Goal: Entertainment & Leisure: Consume media (video, audio)

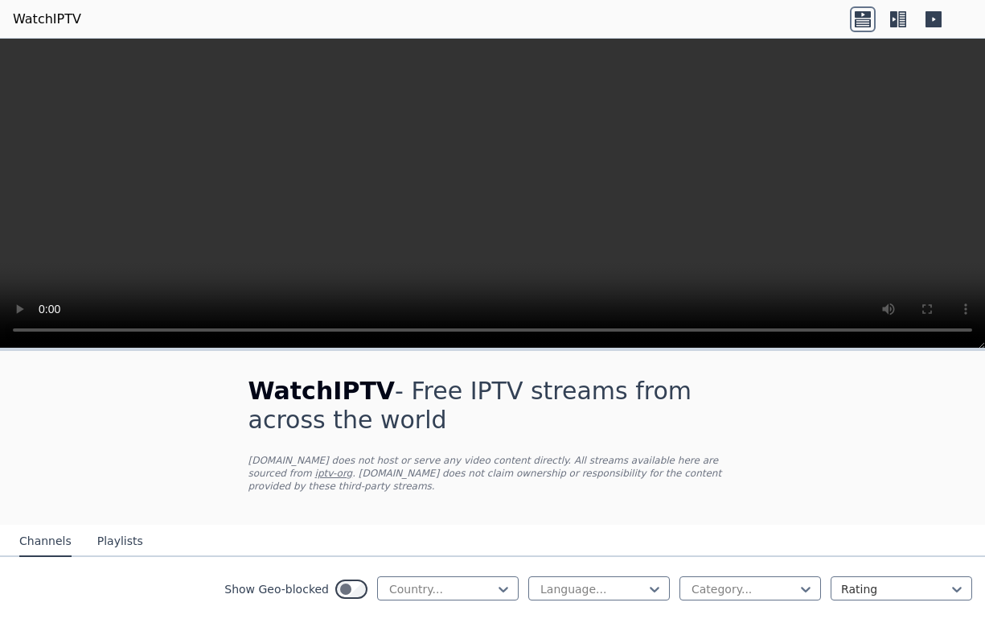
click at [934, 15] on icon at bounding box center [934, 19] width 16 height 16
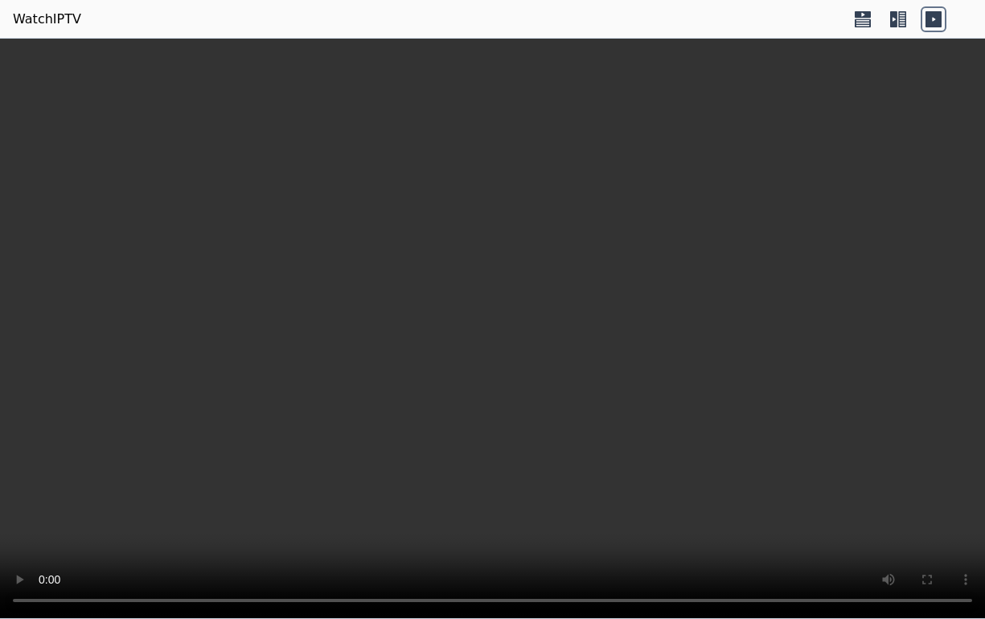
click at [934, 15] on icon at bounding box center [934, 19] width 16 height 16
click at [895, 19] on icon at bounding box center [899, 19] width 26 height 26
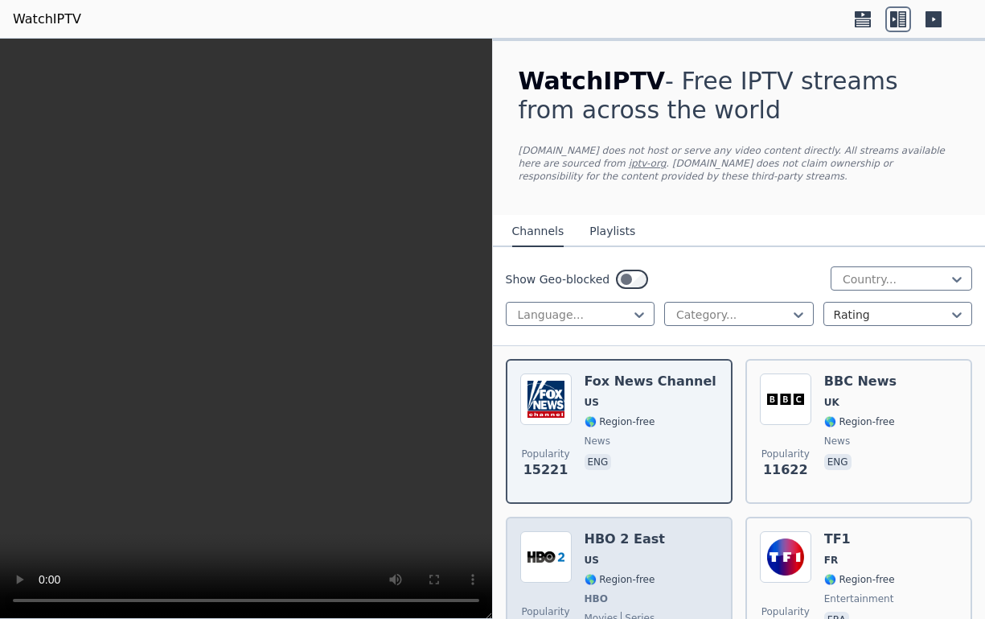
click at [611, 545] on h6 "HBO 2 East" at bounding box center [625, 539] width 80 height 16
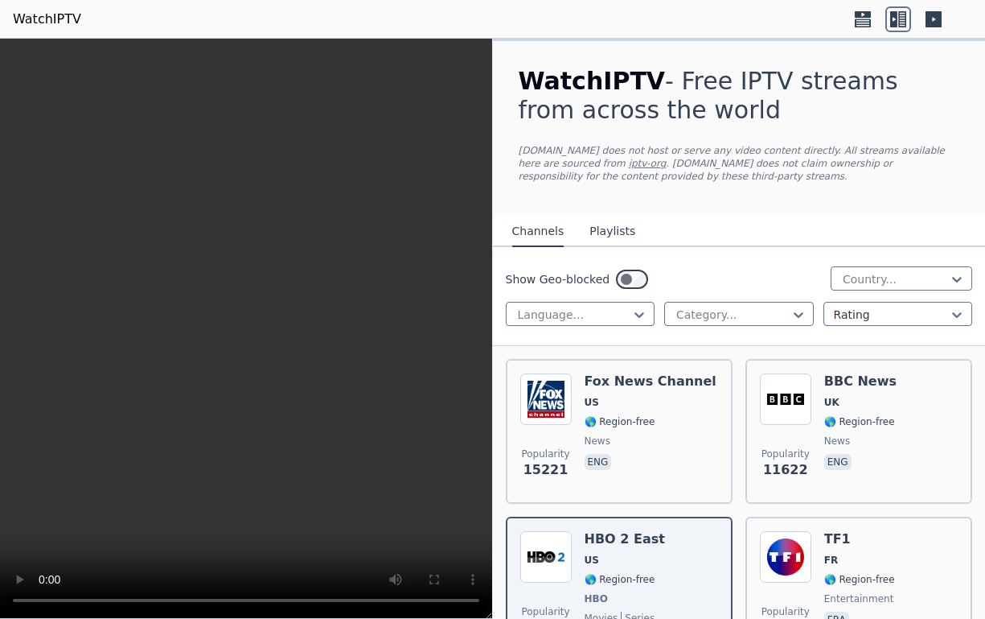
click at [602, 233] on button "Playlists" at bounding box center [613, 231] width 46 height 31
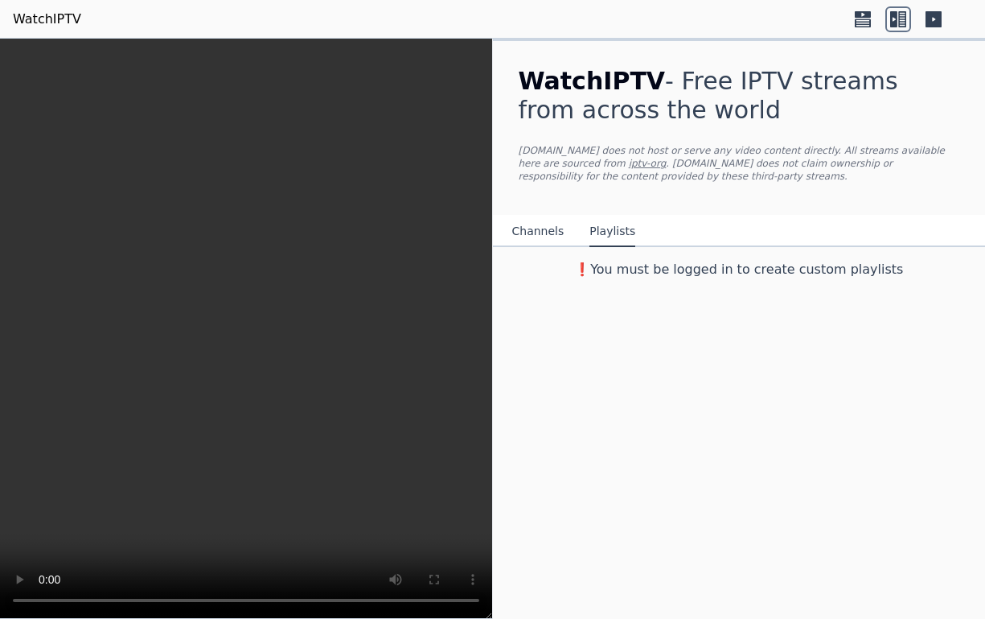
click at [858, 22] on icon at bounding box center [863, 23] width 16 height 8
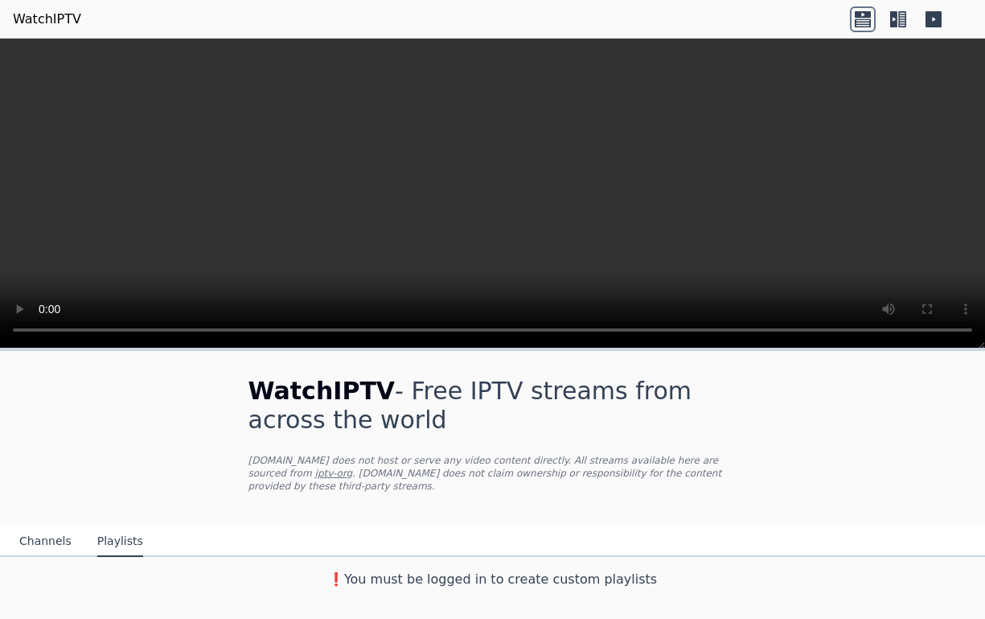
click at [897, 19] on icon at bounding box center [893, 19] width 7 height 16
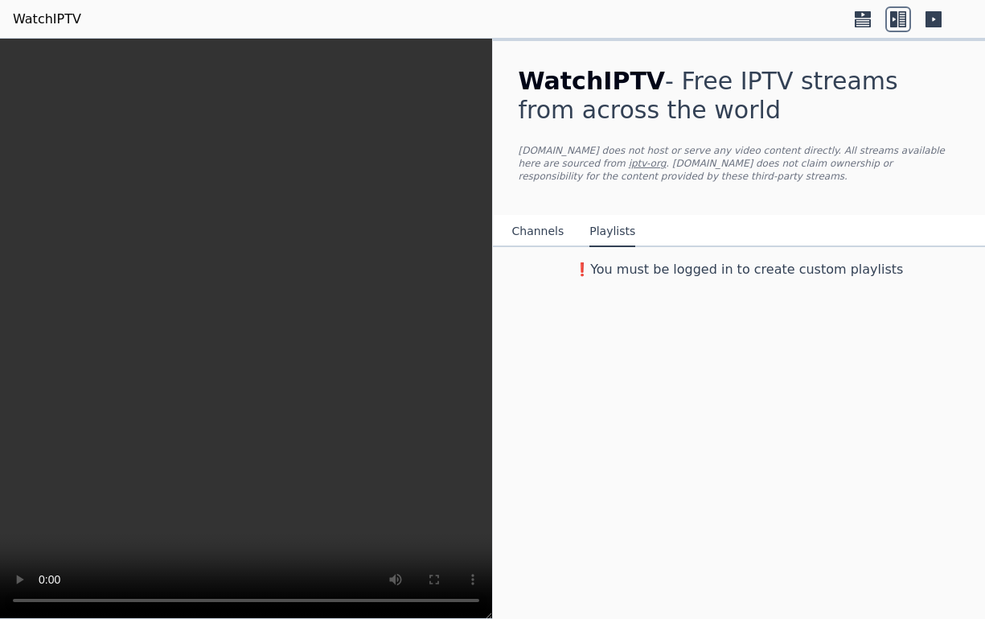
click at [931, 11] on icon at bounding box center [934, 19] width 16 height 16
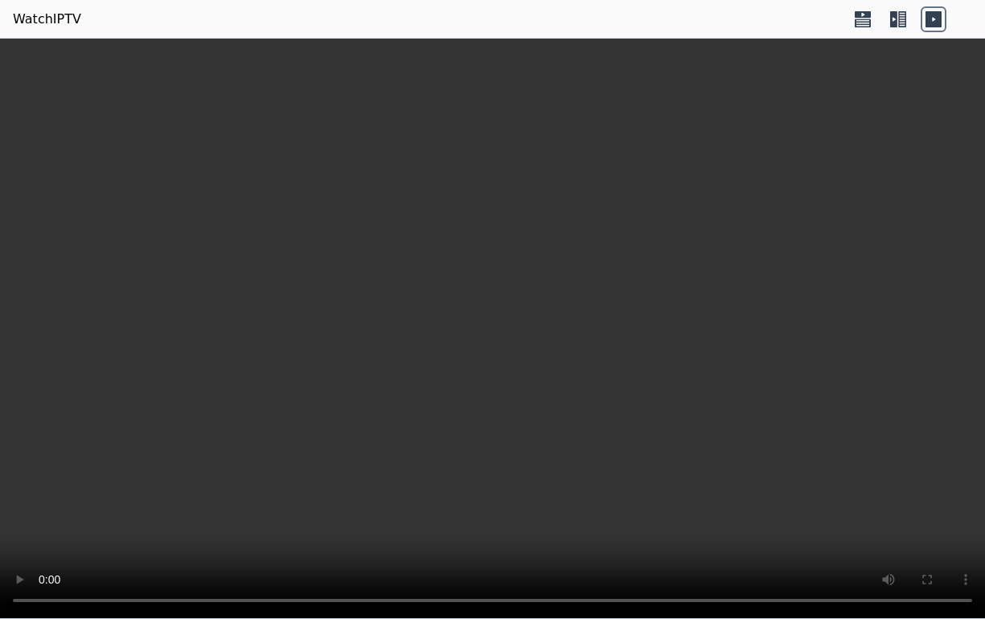
click at [861, 14] on icon at bounding box center [863, 14] width 16 height 6
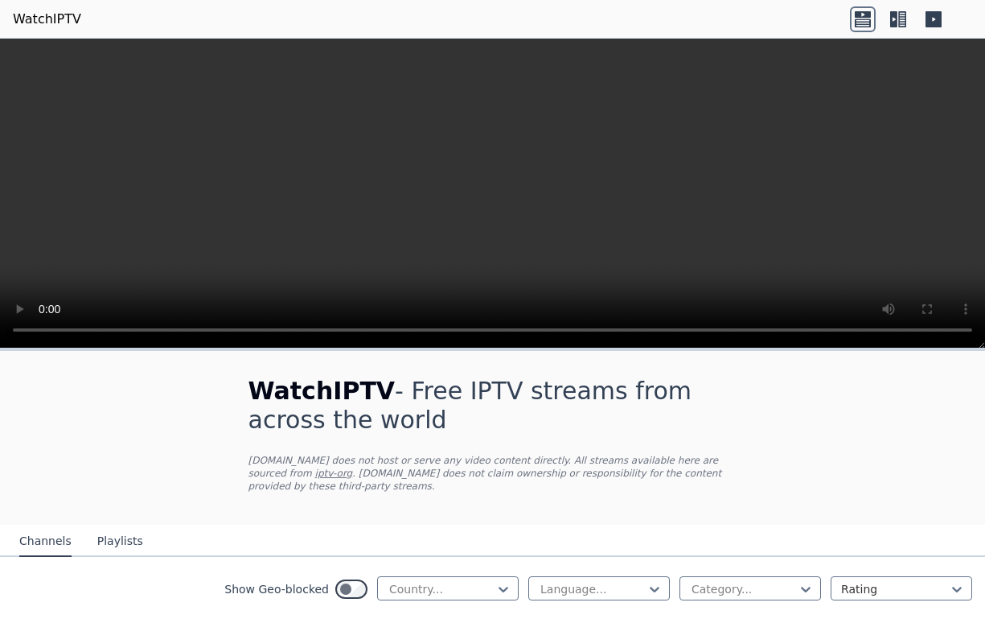
scroll to position [507, 0]
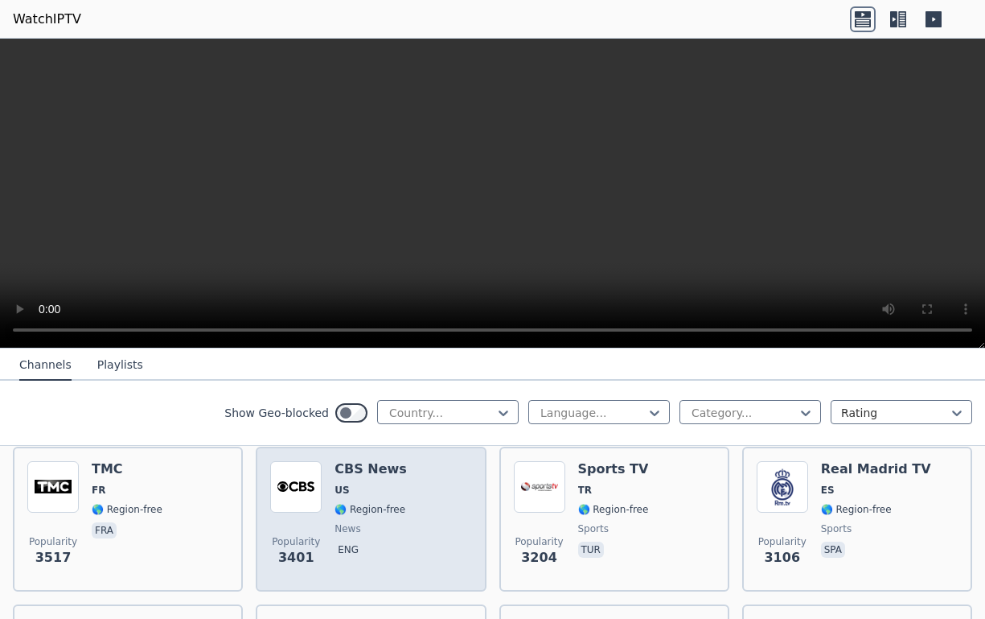
click at [353, 461] on h6 "CBS News" at bounding box center [371, 469] width 72 height 16
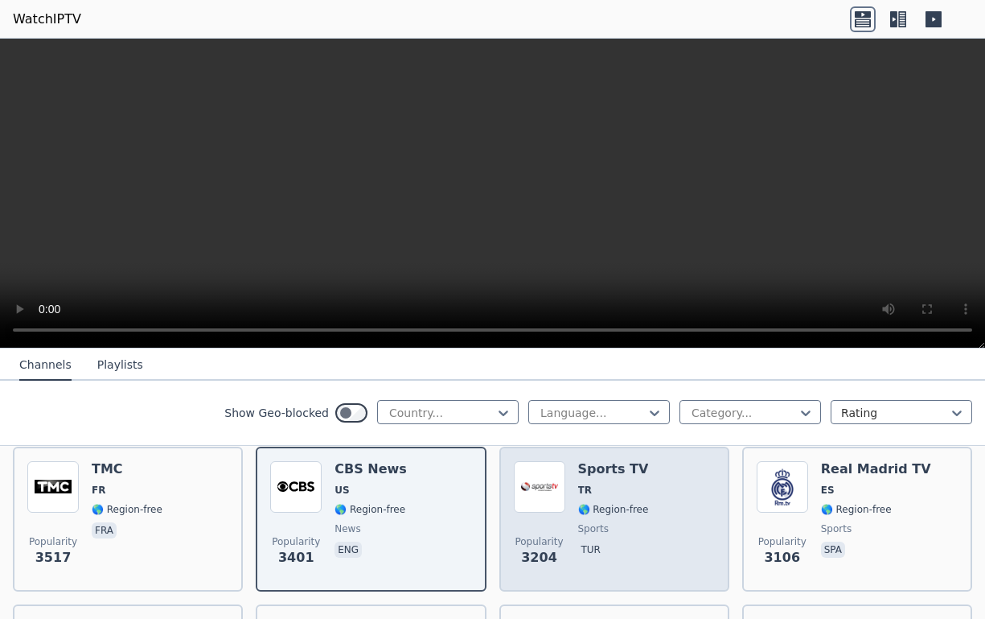
click at [545, 486] on img at bounding box center [539, 486] width 51 height 51
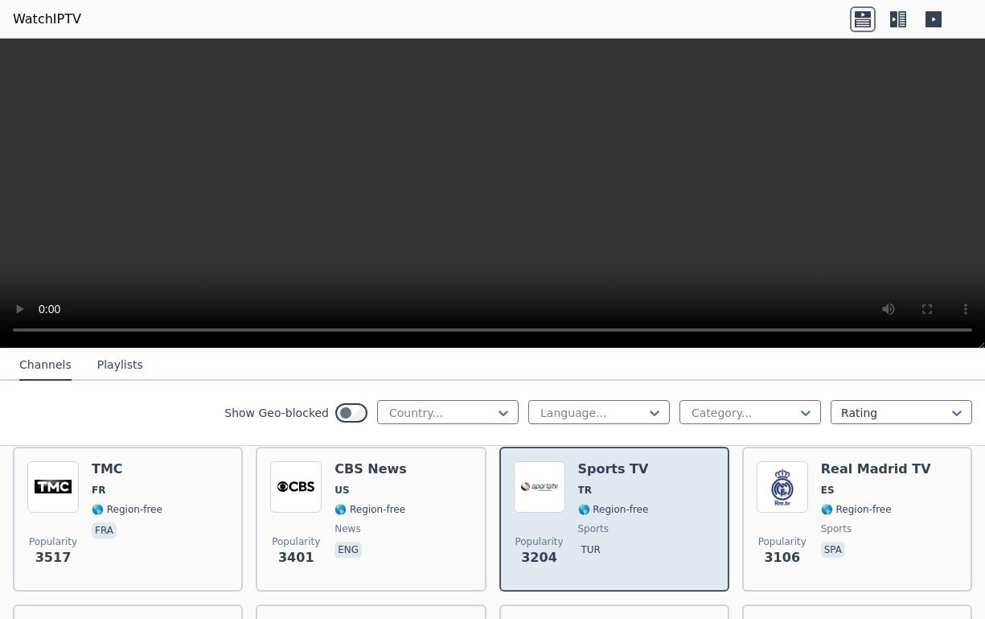
click at [545, 486] on img at bounding box center [539, 486] width 51 height 51
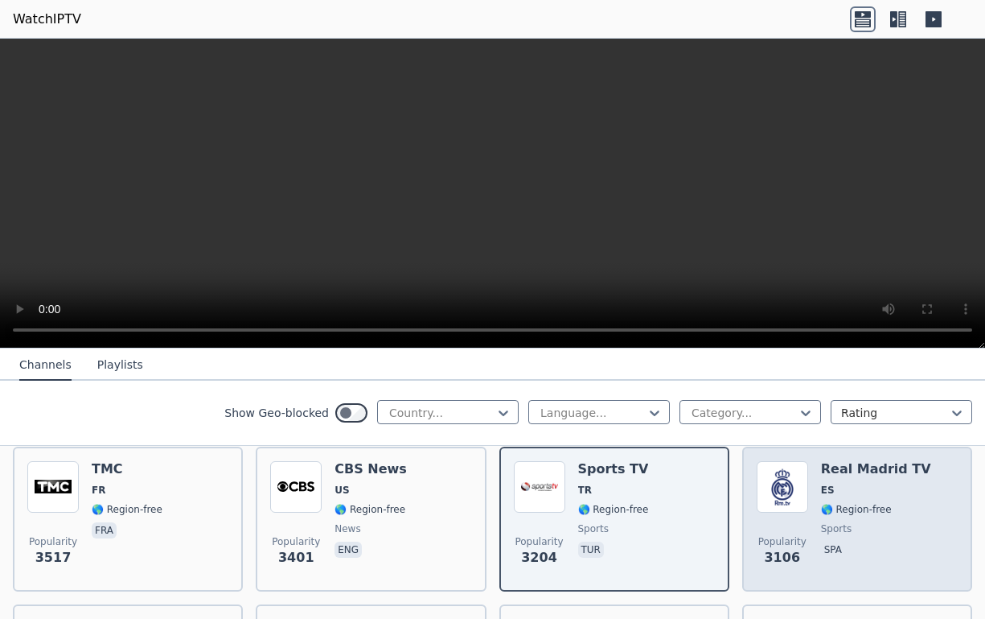
click at [804, 483] on div "Popularity 3106 Real Madrid TV ES 🌎 Region-free sports spa" at bounding box center [857, 519] width 201 height 116
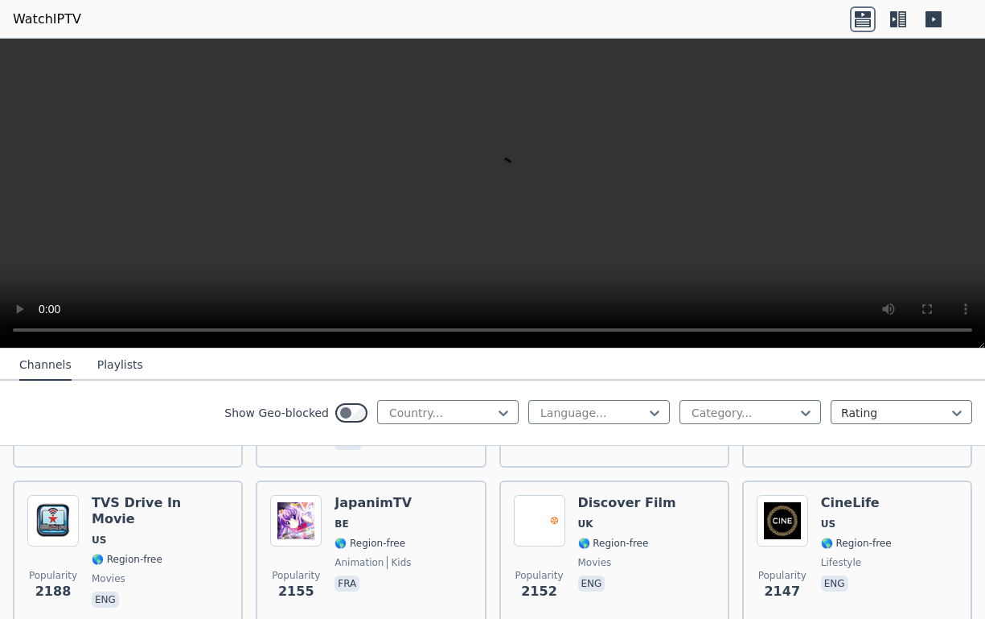
scroll to position [1115, 0]
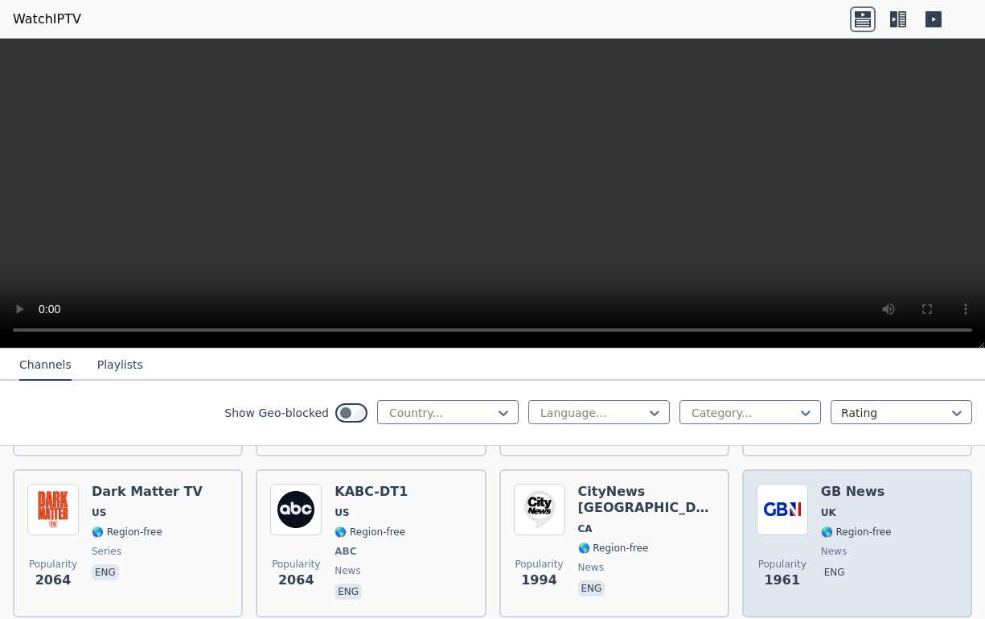
click at [822, 487] on div "GB News UK 🌎 Region-free news eng" at bounding box center [856, 542] width 71 height 119
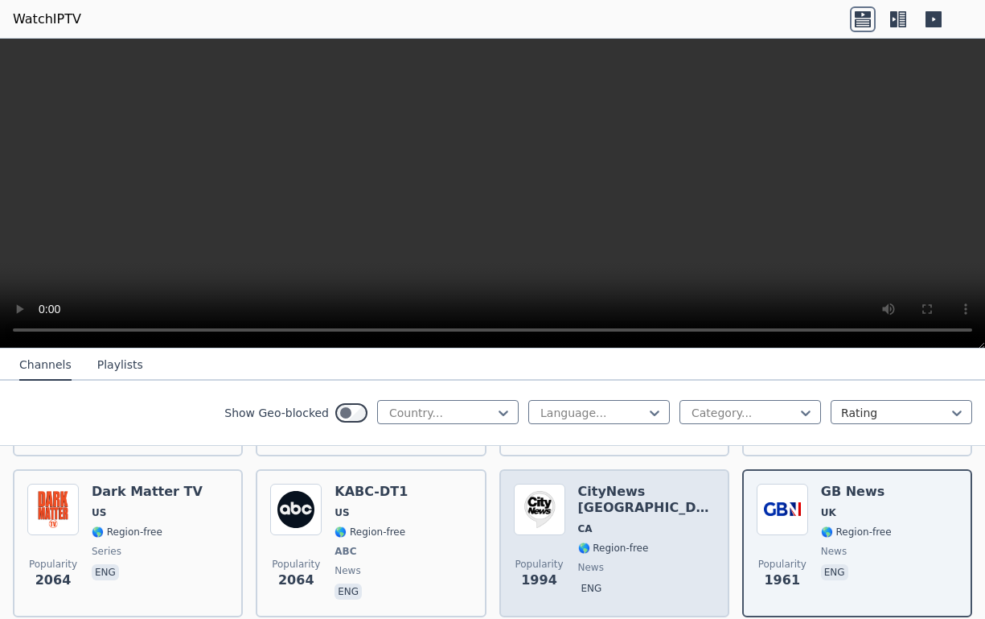
click at [602, 485] on h6 "CityNews [GEOGRAPHIC_DATA]" at bounding box center [646, 499] width 137 height 32
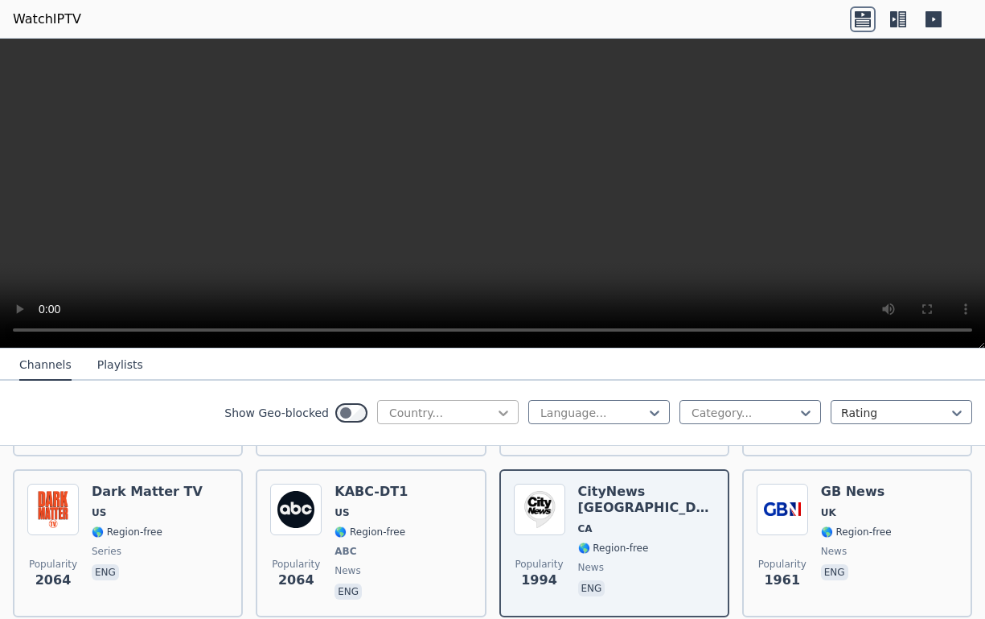
click at [495, 407] on icon at bounding box center [503, 413] width 16 height 16
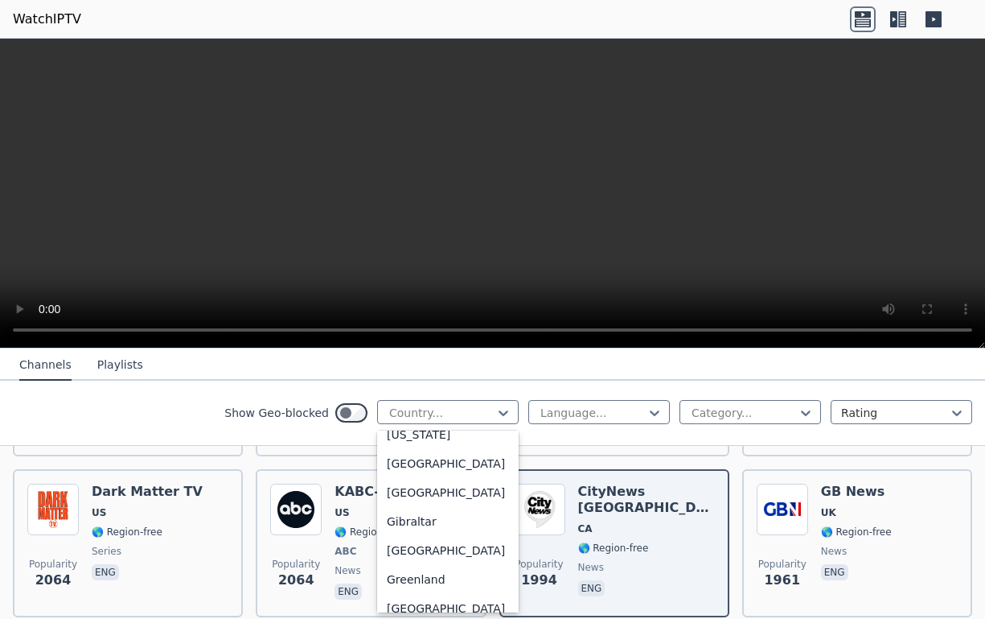
scroll to position [2074, 0]
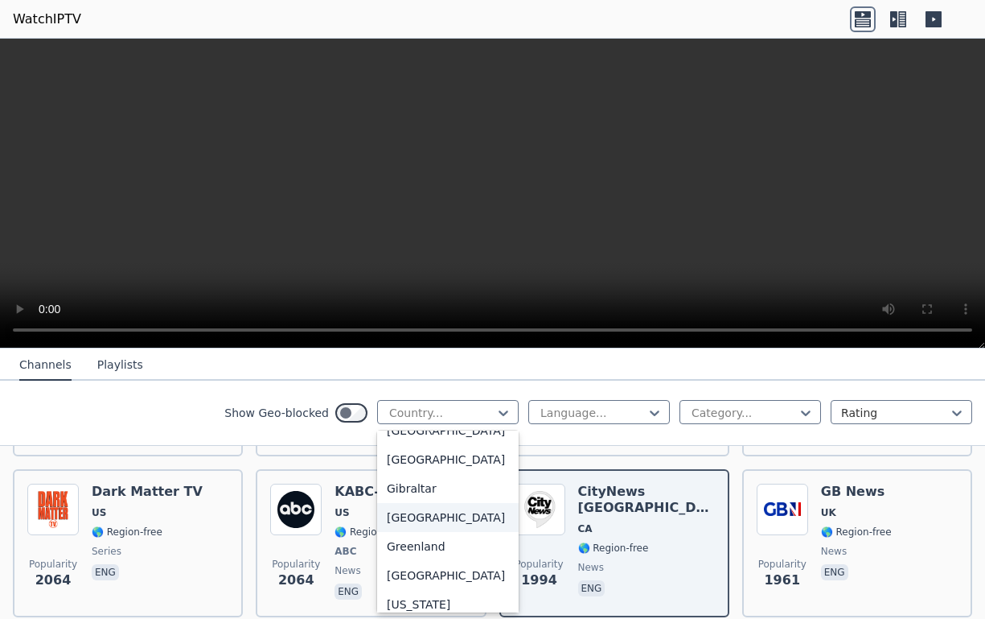
click at [381, 532] on div "[GEOGRAPHIC_DATA]" at bounding box center [448, 517] width 142 height 29
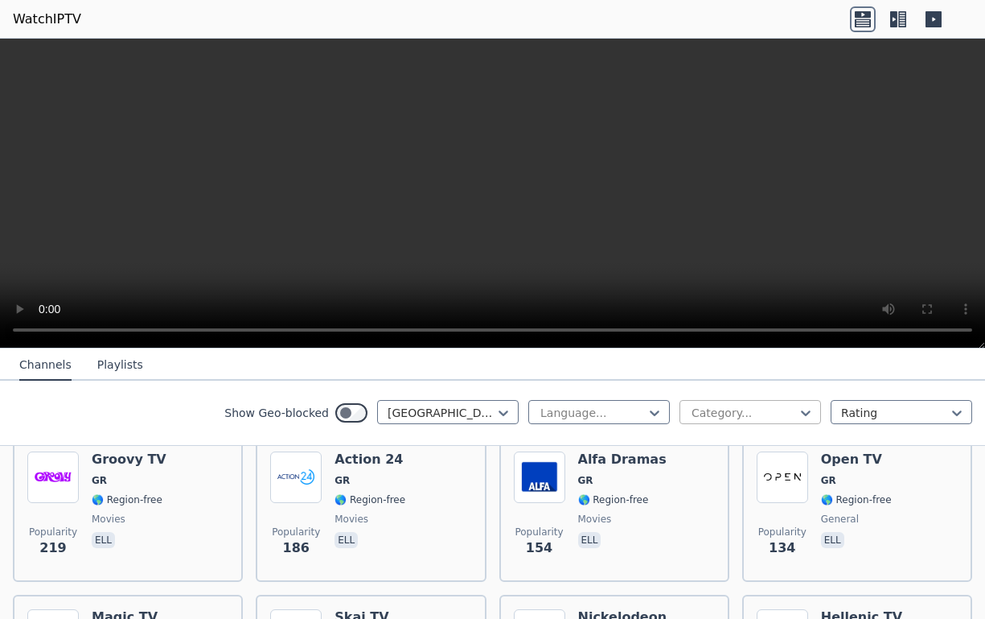
scroll to position [608, 0]
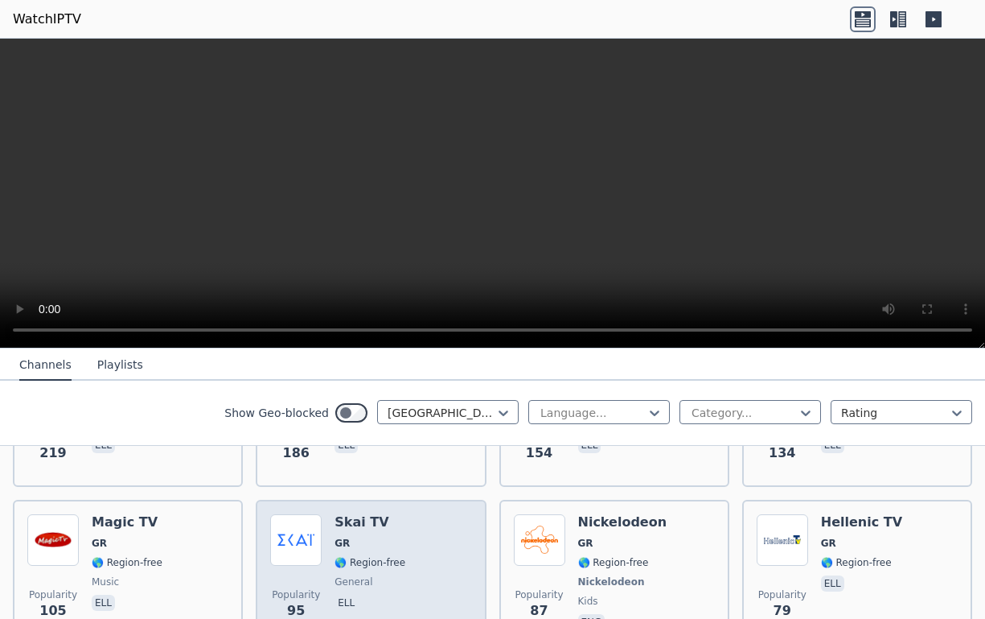
click at [342, 514] on h6 "Skai TV" at bounding box center [370, 522] width 71 height 16
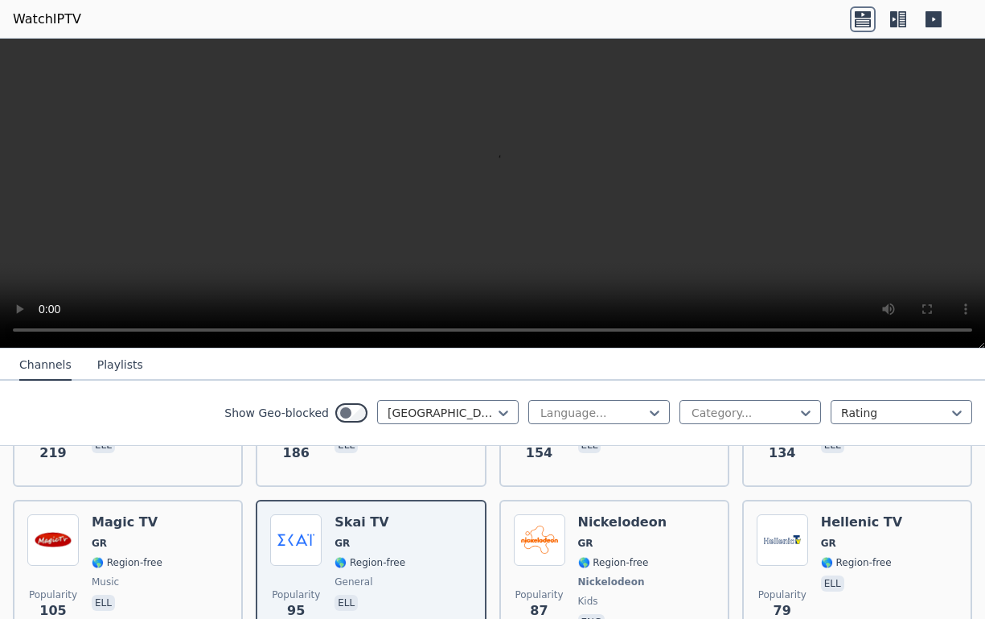
scroll to position [912, 0]
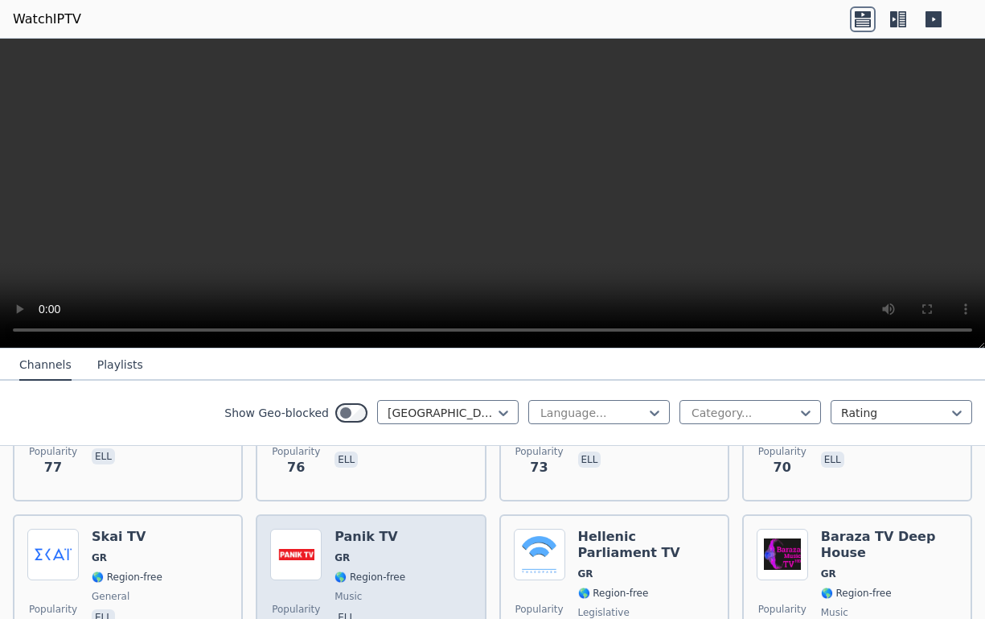
click at [347, 528] on h6 "Panik TV" at bounding box center [370, 536] width 71 height 16
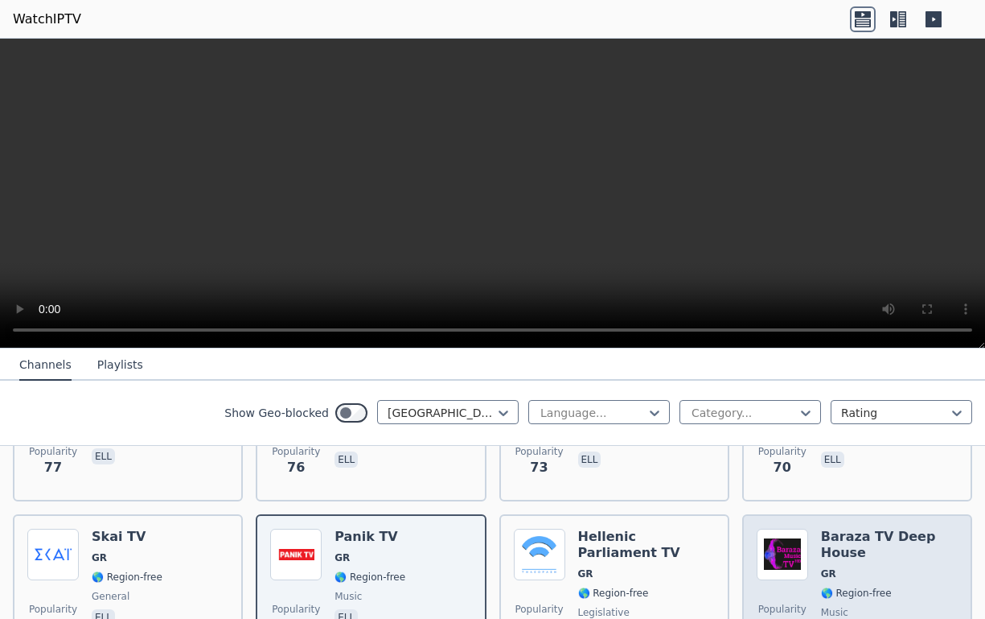
click at [854, 528] on h6 "Baraza TV Deep House" at bounding box center [889, 544] width 137 height 32
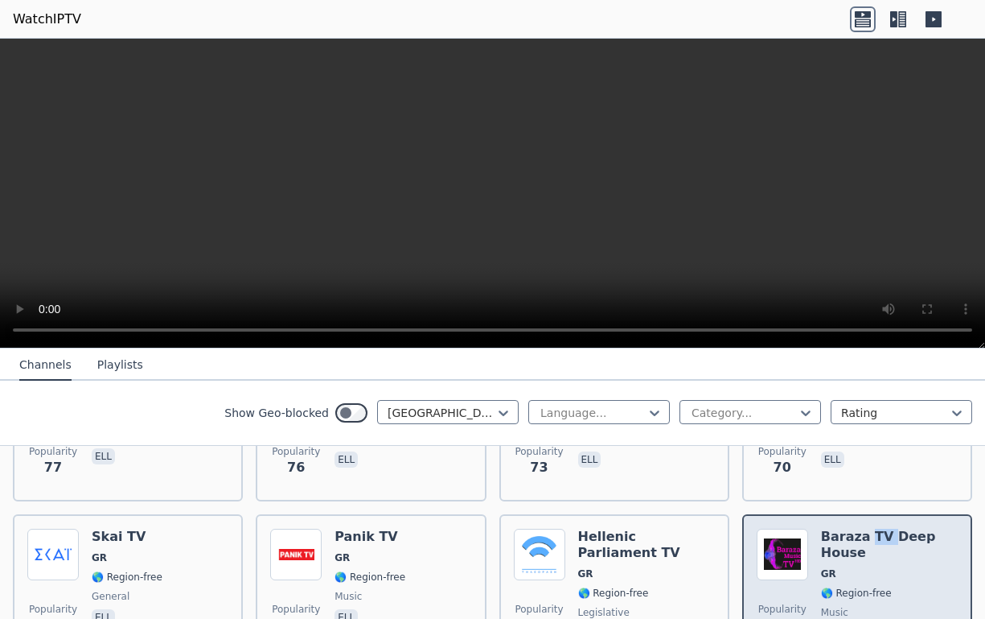
click at [854, 528] on h6 "Baraza TV Deep House" at bounding box center [889, 544] width 137 height 32
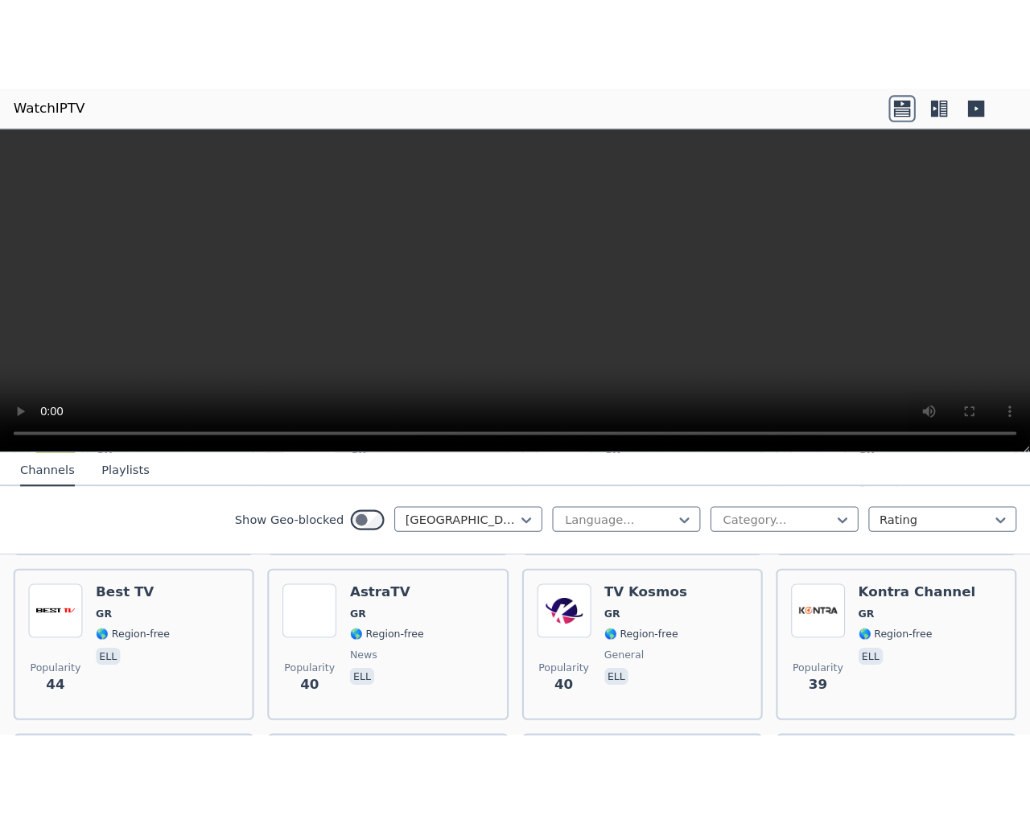
scroll to position [1293, 0]
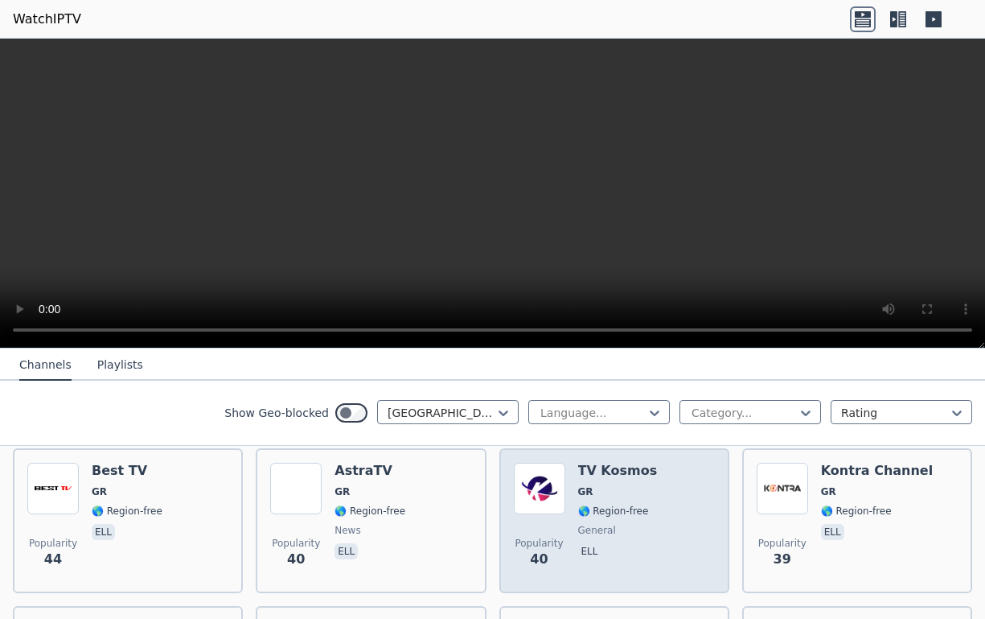
click at [590, 463] on h6 "TV Kosmos" at bounding box center [618, 471] width 80 height 16
click at [589, 464] on h6 "TV Kosmos" at bounding box center [618, 471] width 80 height 16
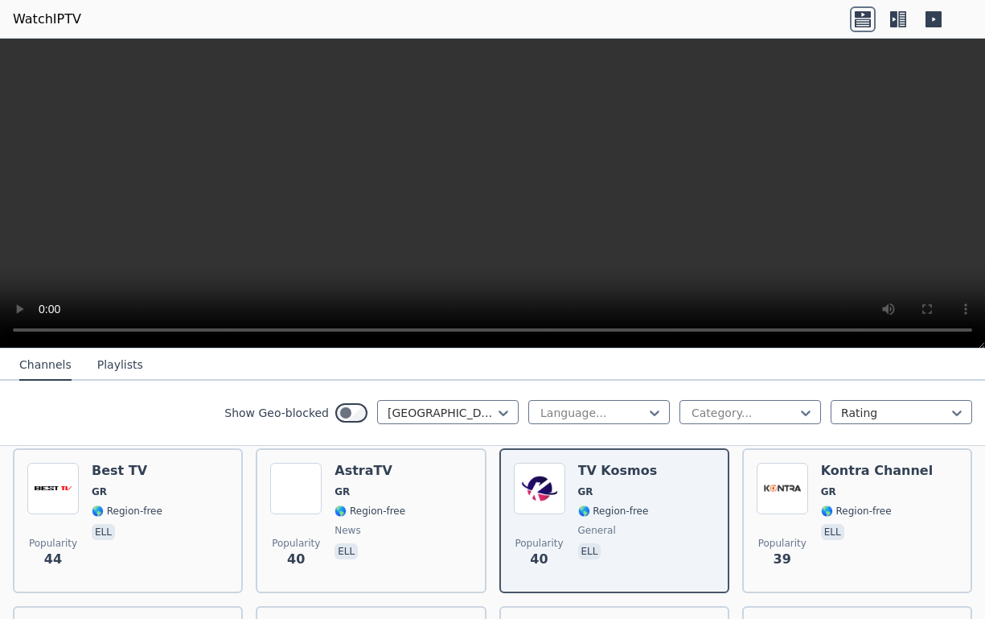
click at [900, 19] on icon at bounding box center [899, 19] width 26 height 26
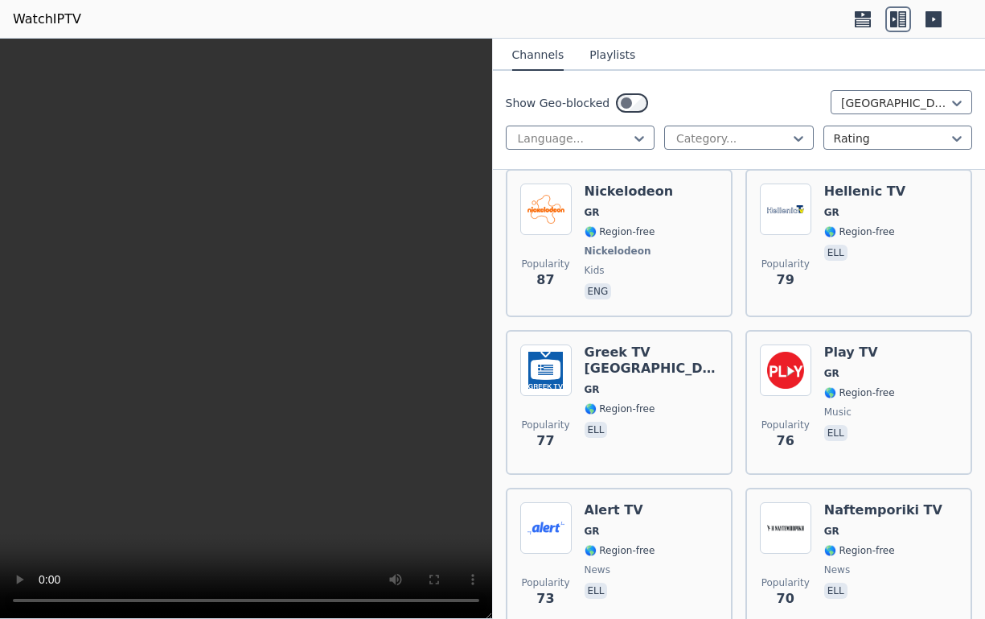
click at [927, 17] on icon at bounding box center [934, 19] width 16 height 16
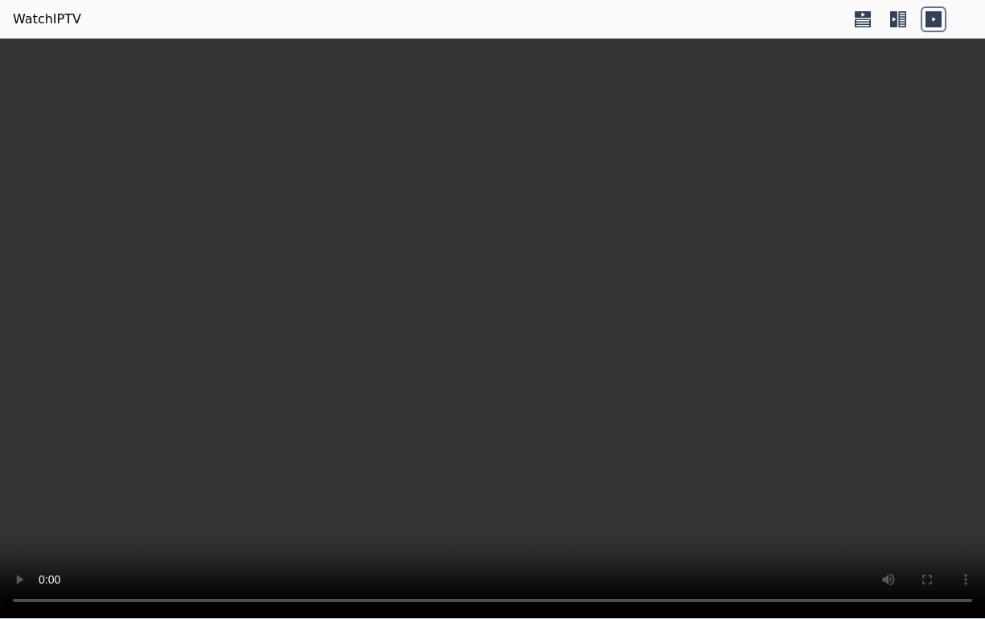
click at [867, 12] on icon at bounding box center [863, 14] width 16 height 6
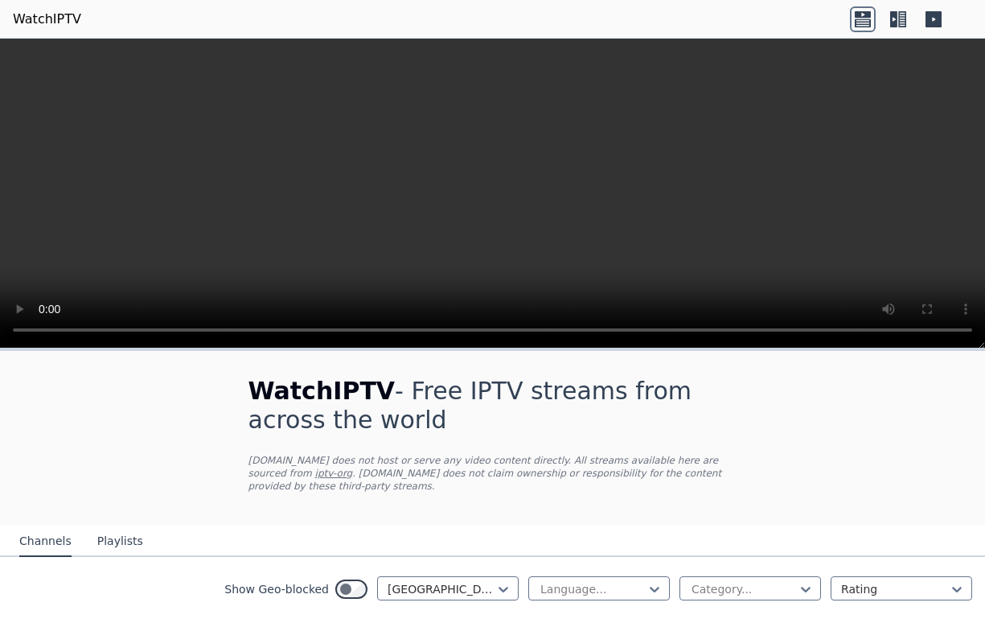
click at [106, 526] on button "Playlists" at bounding box center [120, 541] width 46 height 31
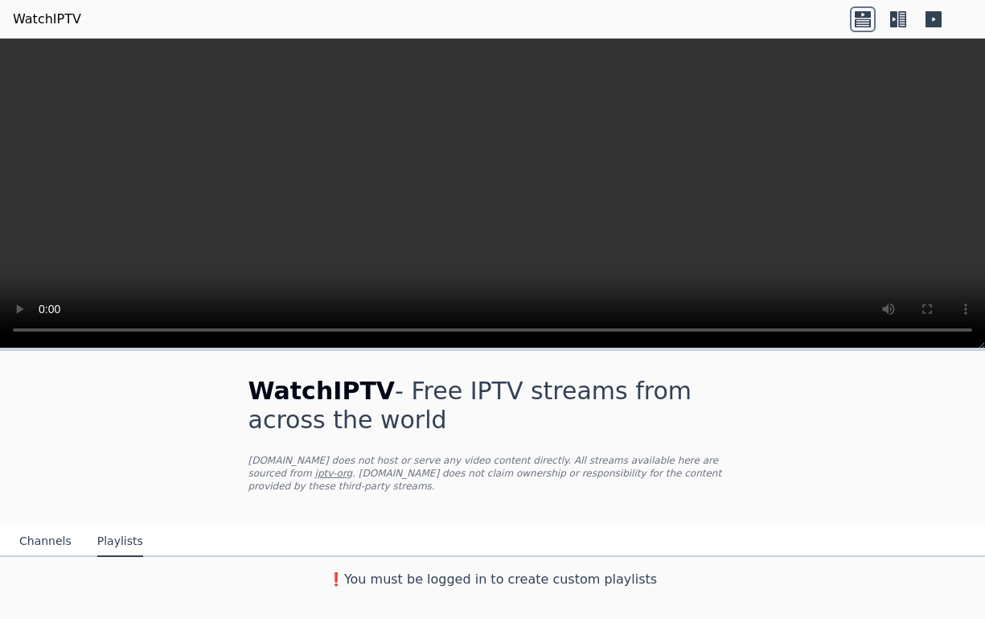
click at [902, 17] on icon at bounding box center [902, 19] width 8 height 16
